Goal: Register for event/course

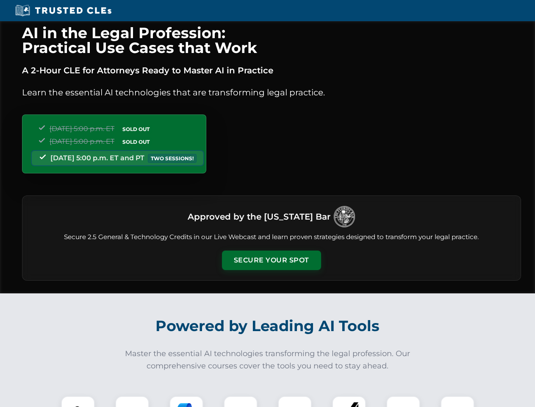
click at [271, 260] on button "Secure Your Spot" at bounding box center [271, 261] width 99 height 20
click at [78, 401] on img at bounding box center [78, 413] width 25 height 25
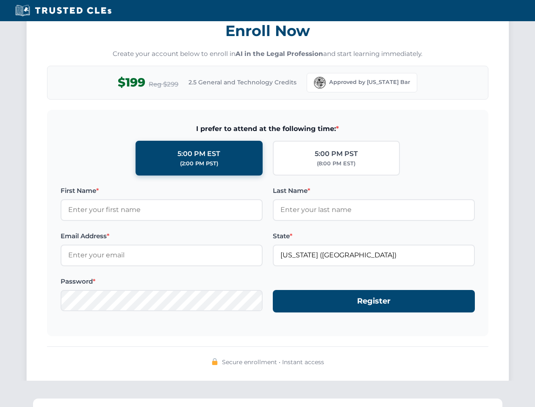
scroll to position [832, 0]
